Goal: Task Accomplishment & Management: Manage account settings

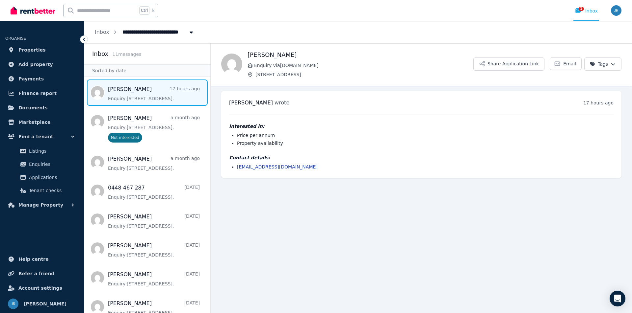
click at [150, 92] on span "Message list" at bounding box center [147, 93] width 126 height 26
drag, startPoint x: 302, startPoint y: 168, endPoint x: 237, endPoint y: 168, distance: 65.1
click at [236, 167] on ul "[EMAIL_ADDRESS][DOMAIN_NAME]" at bounding box center [421, 167] width 384 height 7
click at [143, 31] on span "[STREET_ADDRESS]" at bounding box center [151, 31] width 66 height 11
type input "**********"
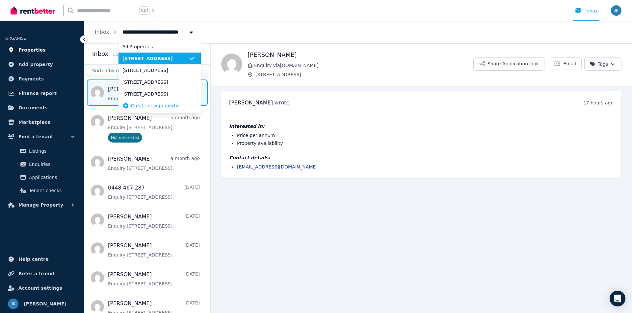
click at [31, 51] on span "Properties" at bounding box center [31, 50] width 27 height 8
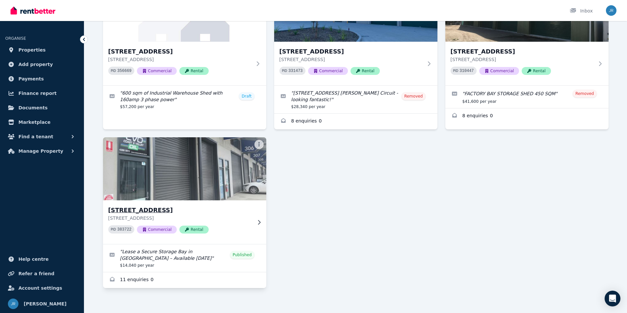
scroll to position [98, 0]
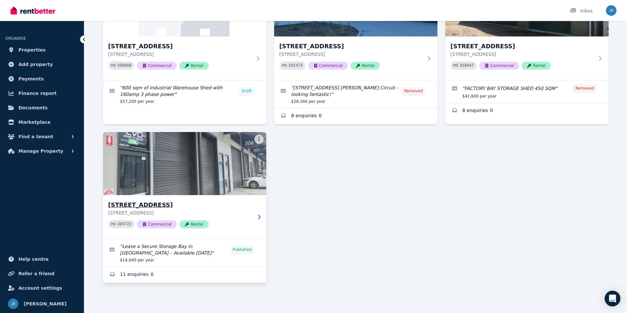
click at [152, 207] on h3 "[STREET_ADDRESS]" at bounding box center [179, 205] width 143 height 9
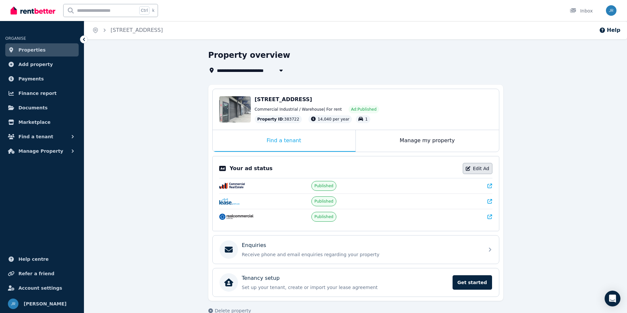
click at [484, 166] on link "Edit Ad" at bounding box center [478, 168] width 30 height 11
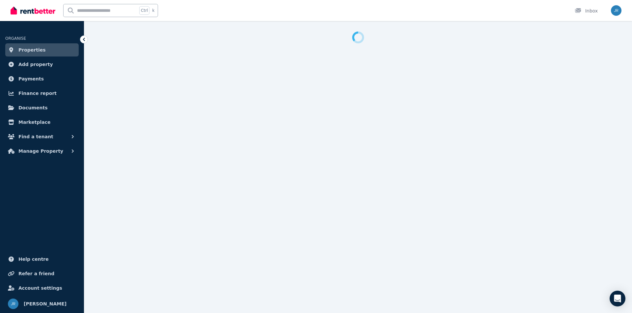
select select "**********"
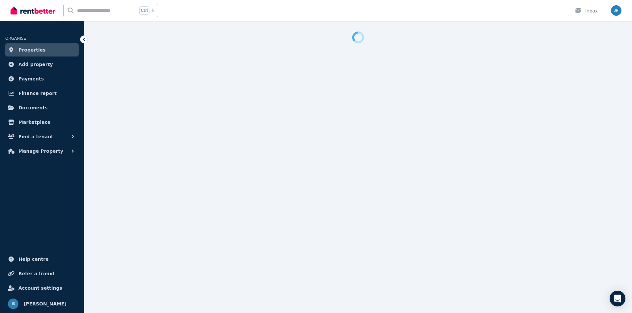
select select "**********"
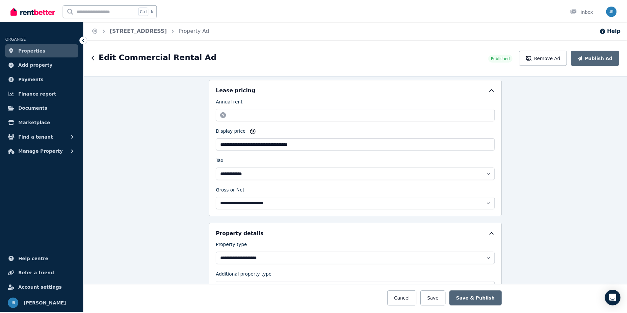
scroll to position [197, 0]
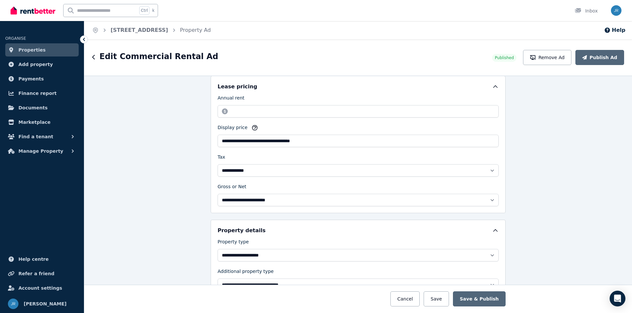
click at [95, 58] on div "Edit Commercial Rental Ad" at bounding box center [290, 57] width 396 height 13
click at [93, 57] on icon "button" at bounding box center [93, 57] width 3 height 5
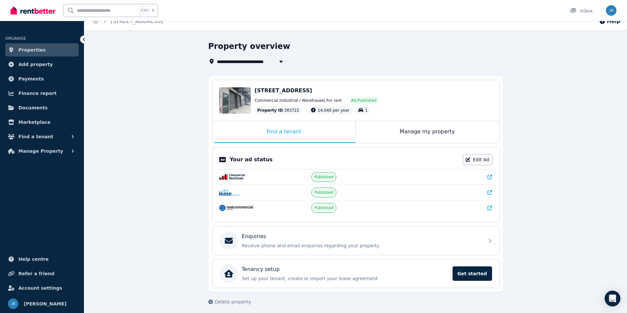
scroll to position [13, 0]
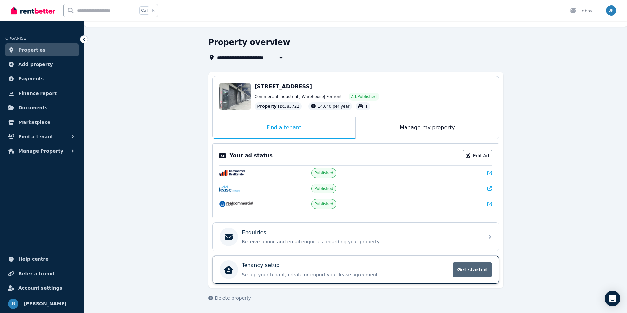
click at [460, 265] on span "Get started" at bounding box center [471, 270] width 39 height 14
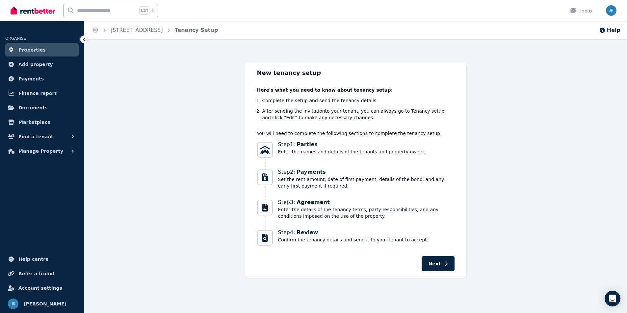
click at [85, 38] on icon at bounding box center [84, 39] width 2 height 3
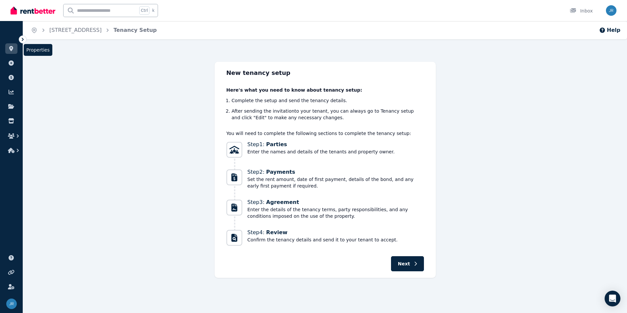
click at [14, 47] on icon at bounding box center [11, 48] width 7 height 5
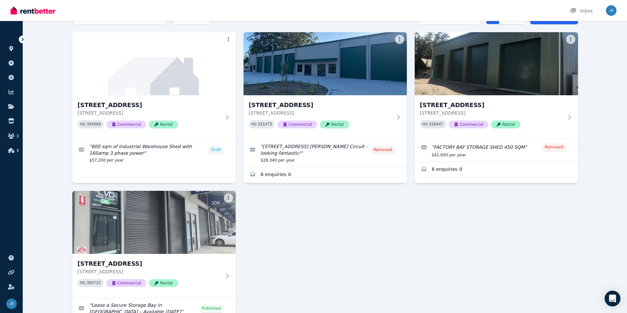
scroll to position [98, 0]
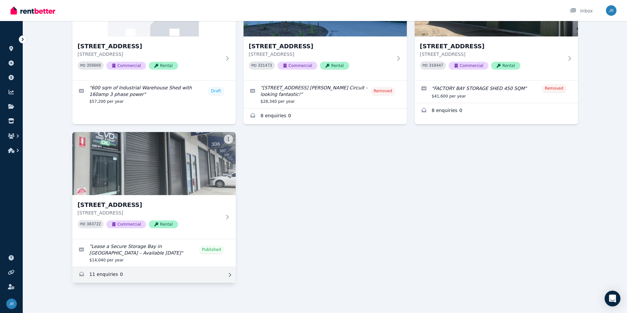
click at [109, 274] on link "Enquiries for 304/889 Pacific Hwy, Lisarow" at bounding box center [153, 275] width 163 height 16
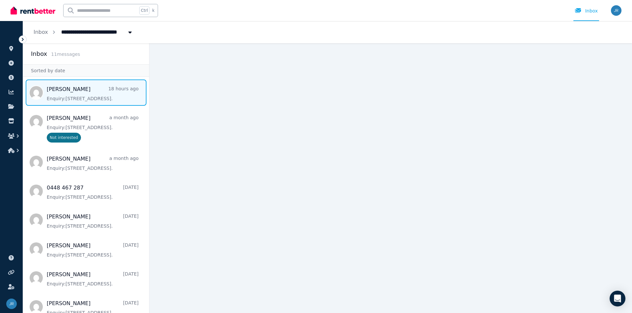
click at [90, 86] on span "Message list" at bounding box center [86, 93] width 126 height 26
